Goal: Task Accomplishment & Management: Use online tool/utility

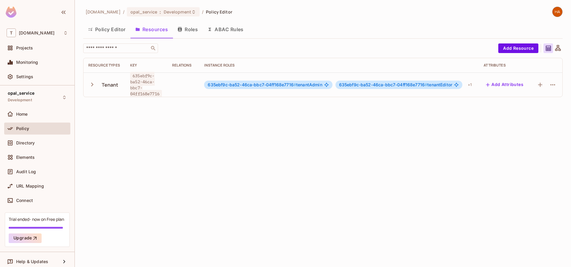
click at [95, 85] on icon "button" at bounding box center [92, 85] width 8 height 8
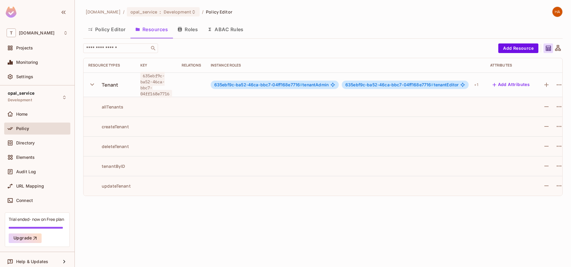
click at [92, 85] on icon "button" at bounding box center [92, 84] width 4 height 2
